Goal: Navigation & Orientation: Find specific page/section

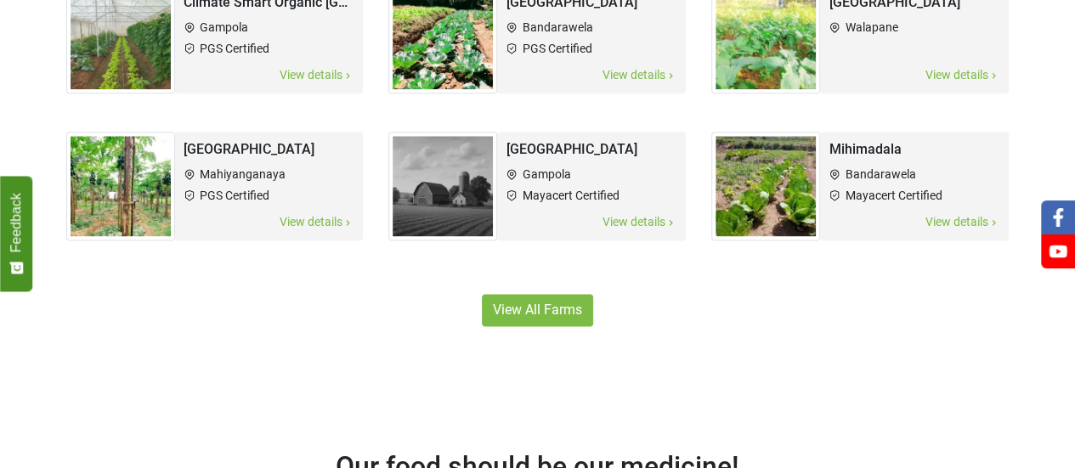
scroll to position [1164, 0]
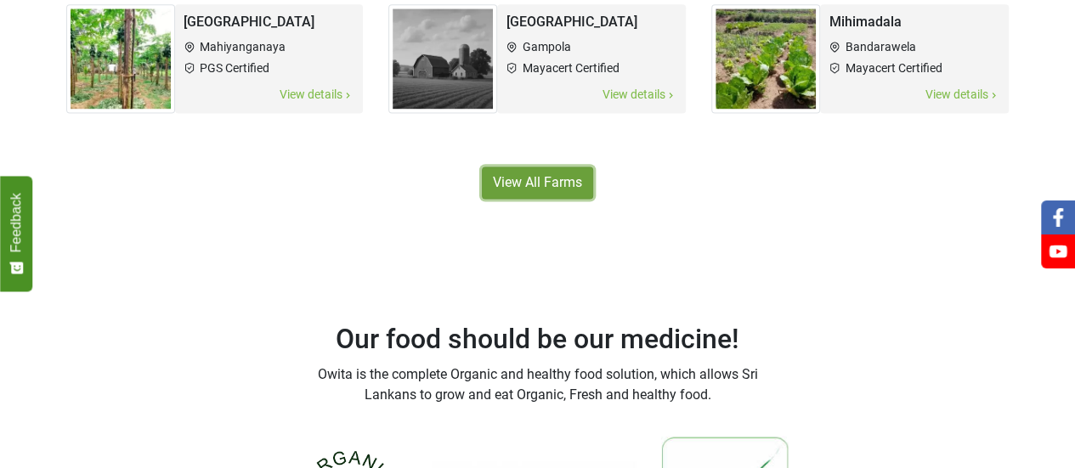
click at [525, 193] on link "View All Farms" at bounding box center [537, 183] width 111 height 32
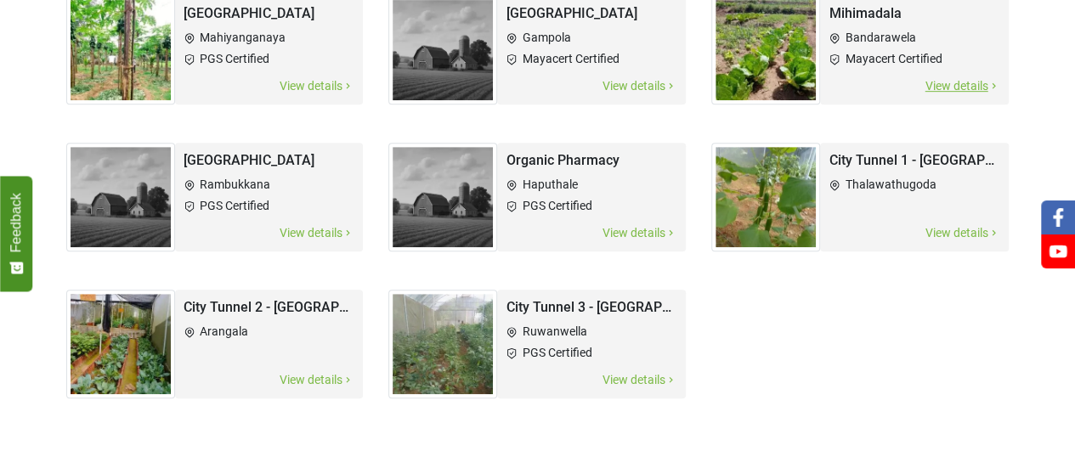
scroll to position [375, 0]
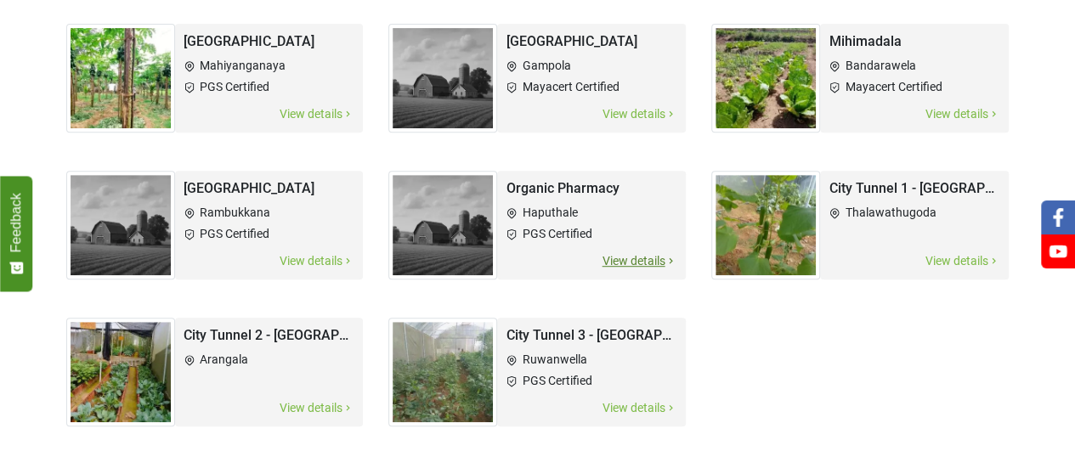
click at [633, 268] on span "View details" at bounding box center [639, 262] width 77 height 20
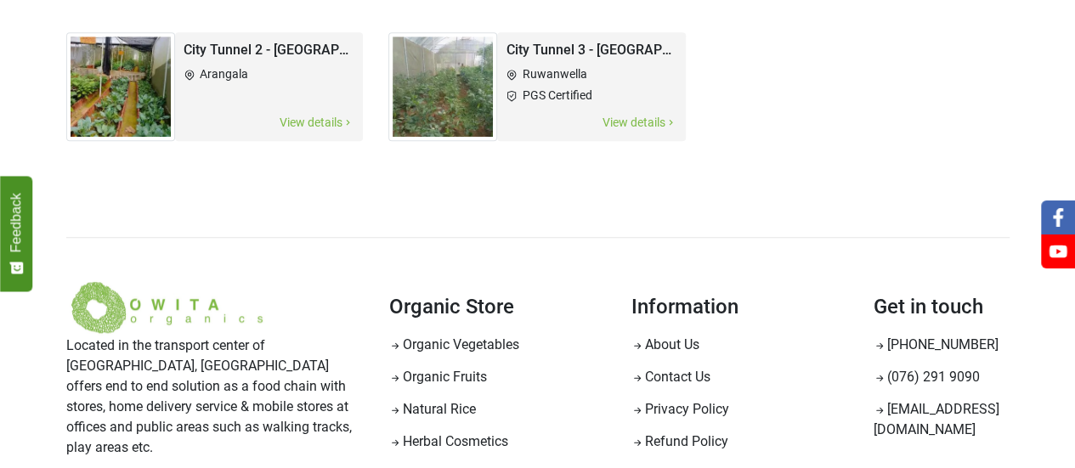
scroll to position [746, 0]
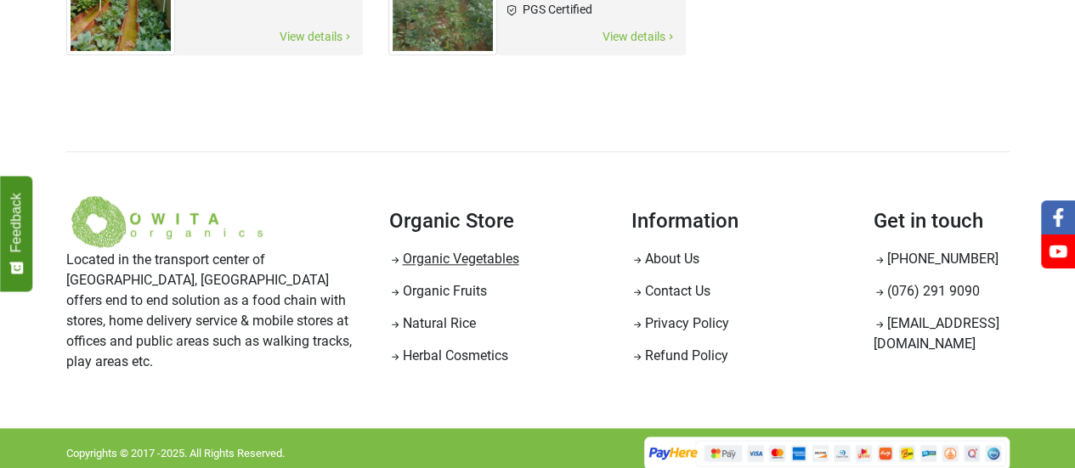
click at [495, 258] on link "Organic Vegetables" at bounding box center [454, 259] width 130 height 16
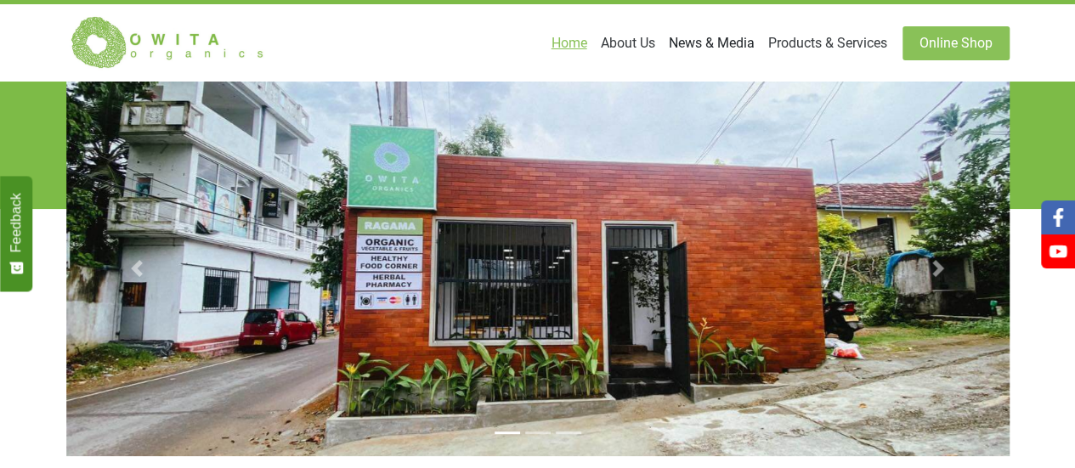
click at [709, 39] on link "News & Media" at bounding box center [711, 43] width 99 height 34
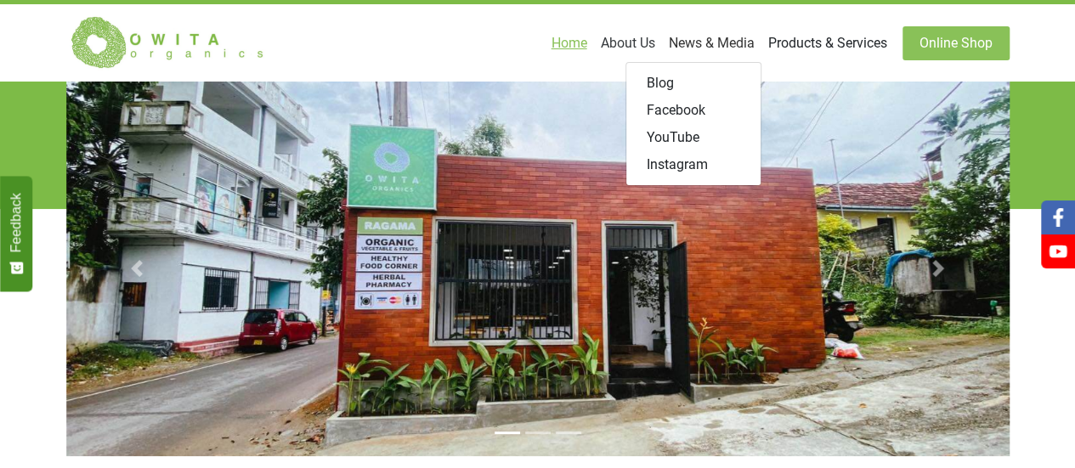
click at [843, 47] on link "Products & Services" at bounding box center [828, 43] width 133 height 34
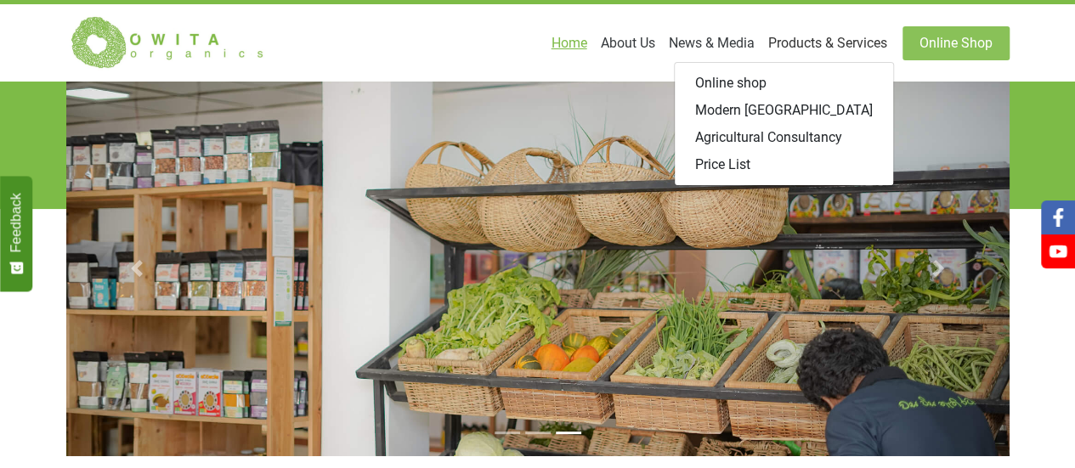
click at [557, 42] on link "Home" at bounding box center [569, 43] width 49 height 34
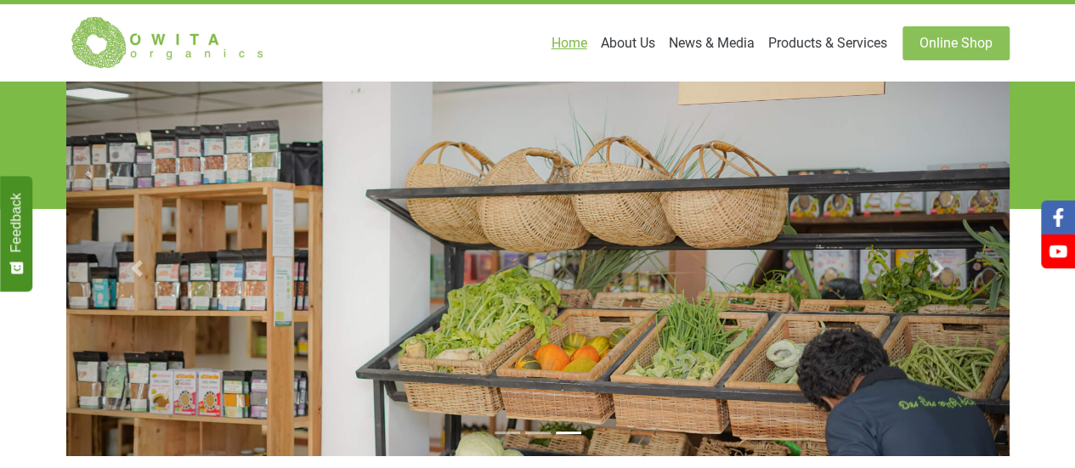
click at [557, 42] on link "Home" at bounding box center [569, 43] width 49 height 34
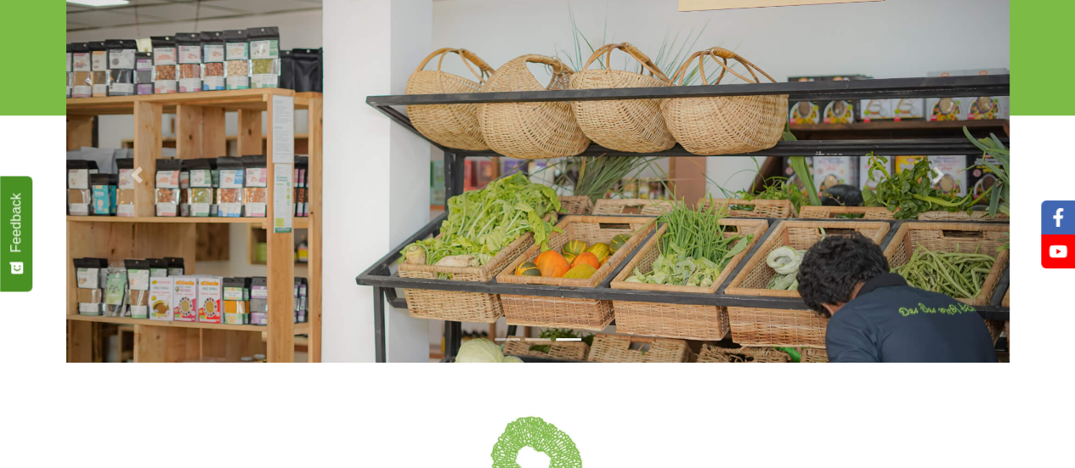
scroll to position [90, 0]
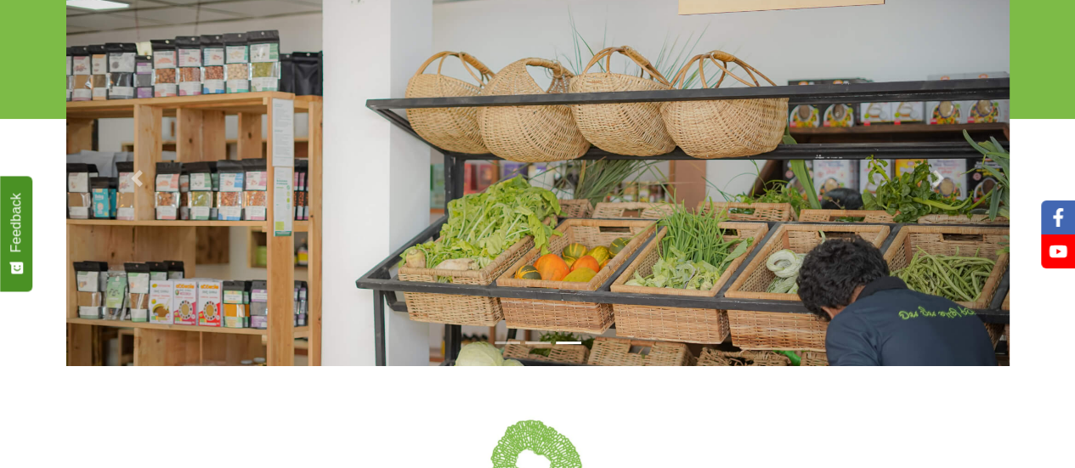
click at [643, 263] on img at bounding box center [538, 178] width 944 height 375
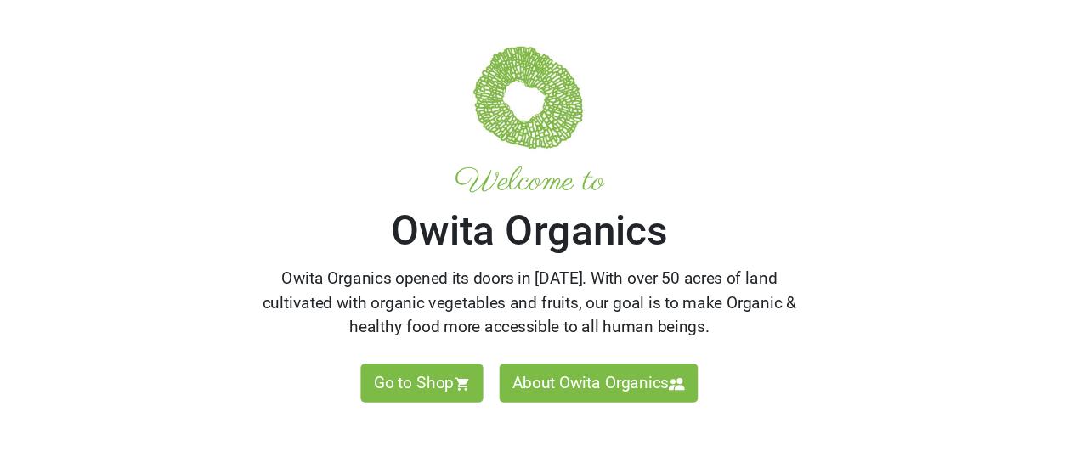
scroll to position [468, 0]
